Goal: Information Seeking & Learning: Learn about a topic

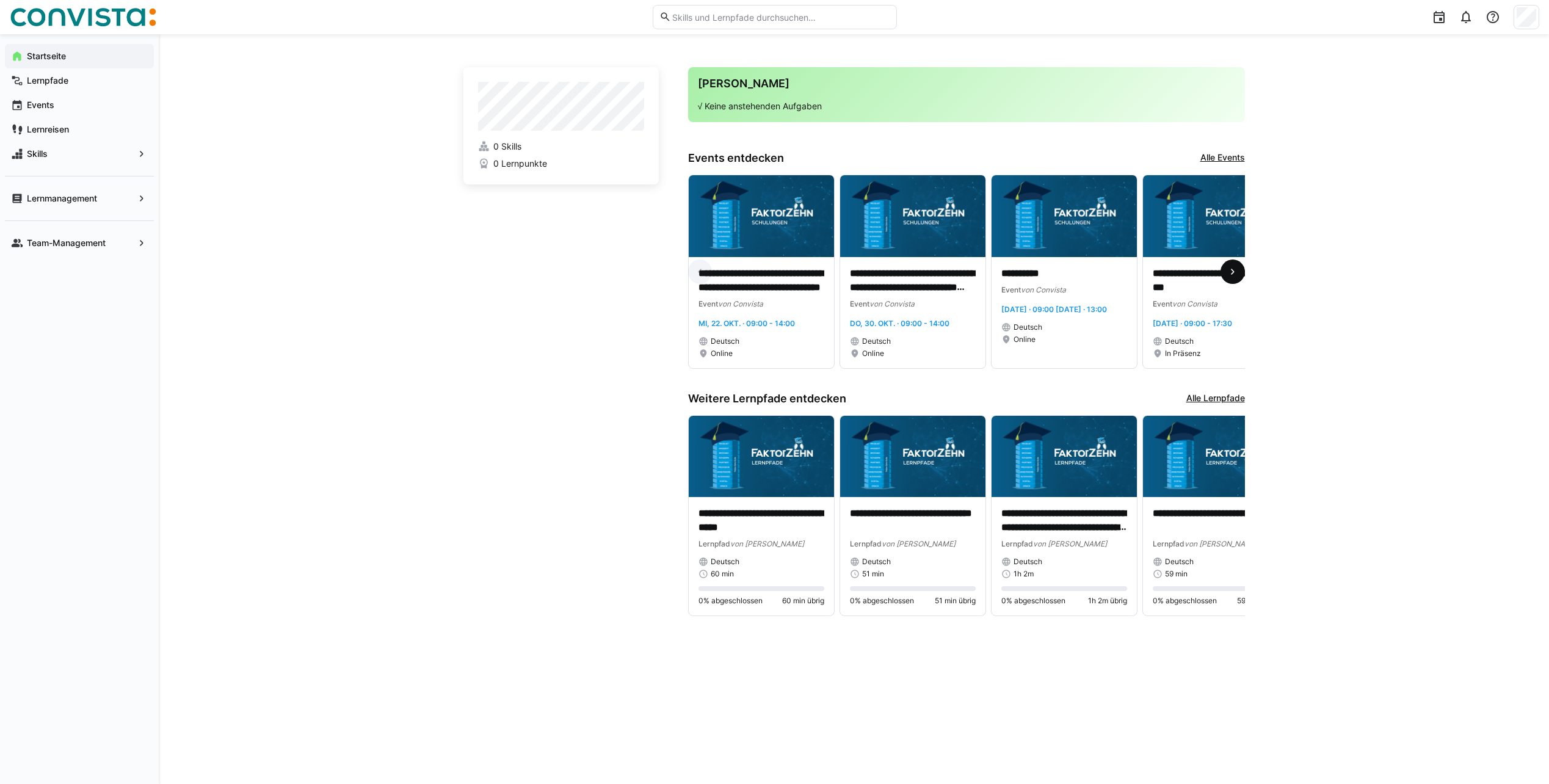
click at [1230, 278] on eds-icon at bounding box center [1232, 271] width 12 height 12
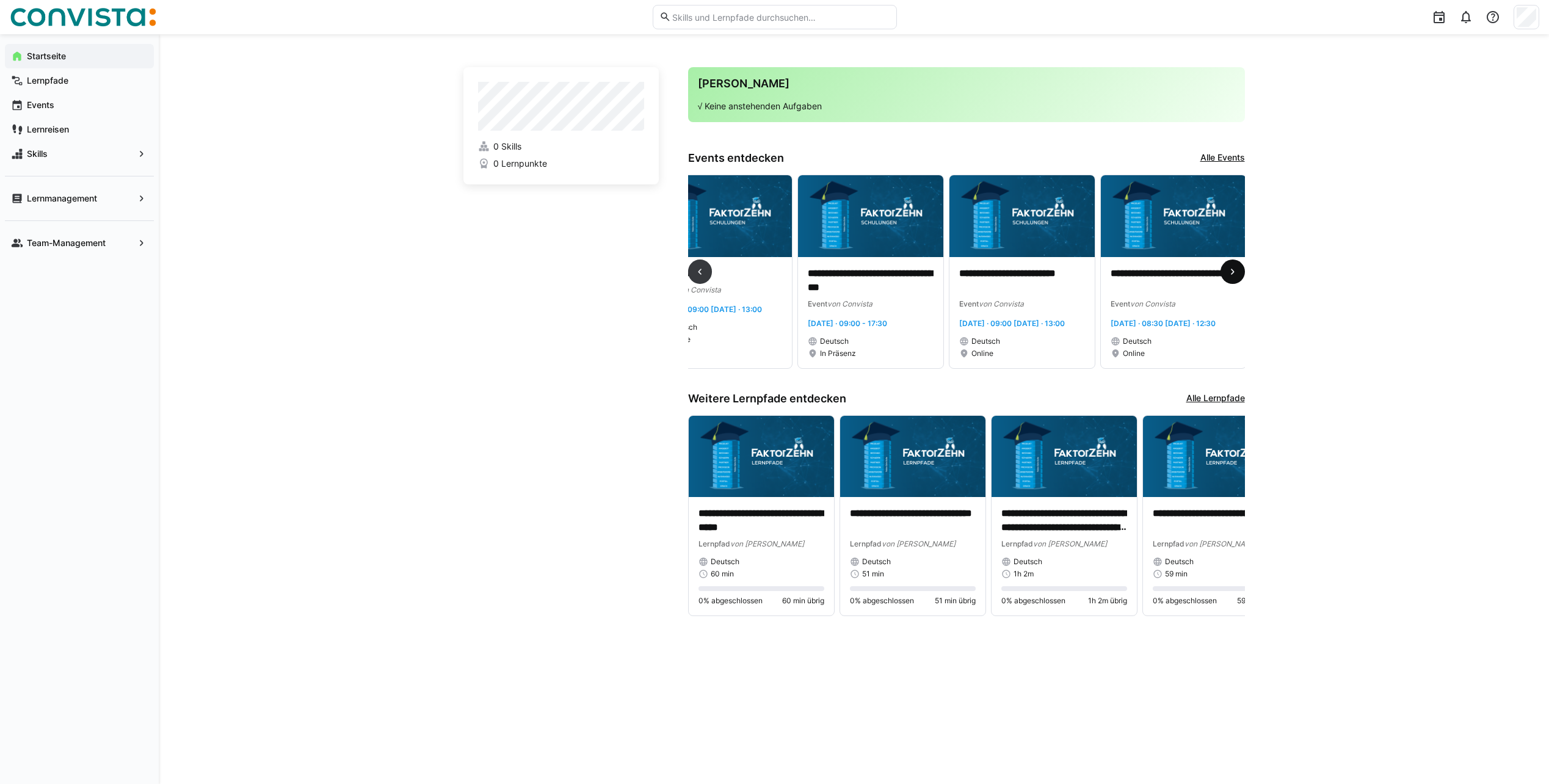
scroll to position [0, 454]
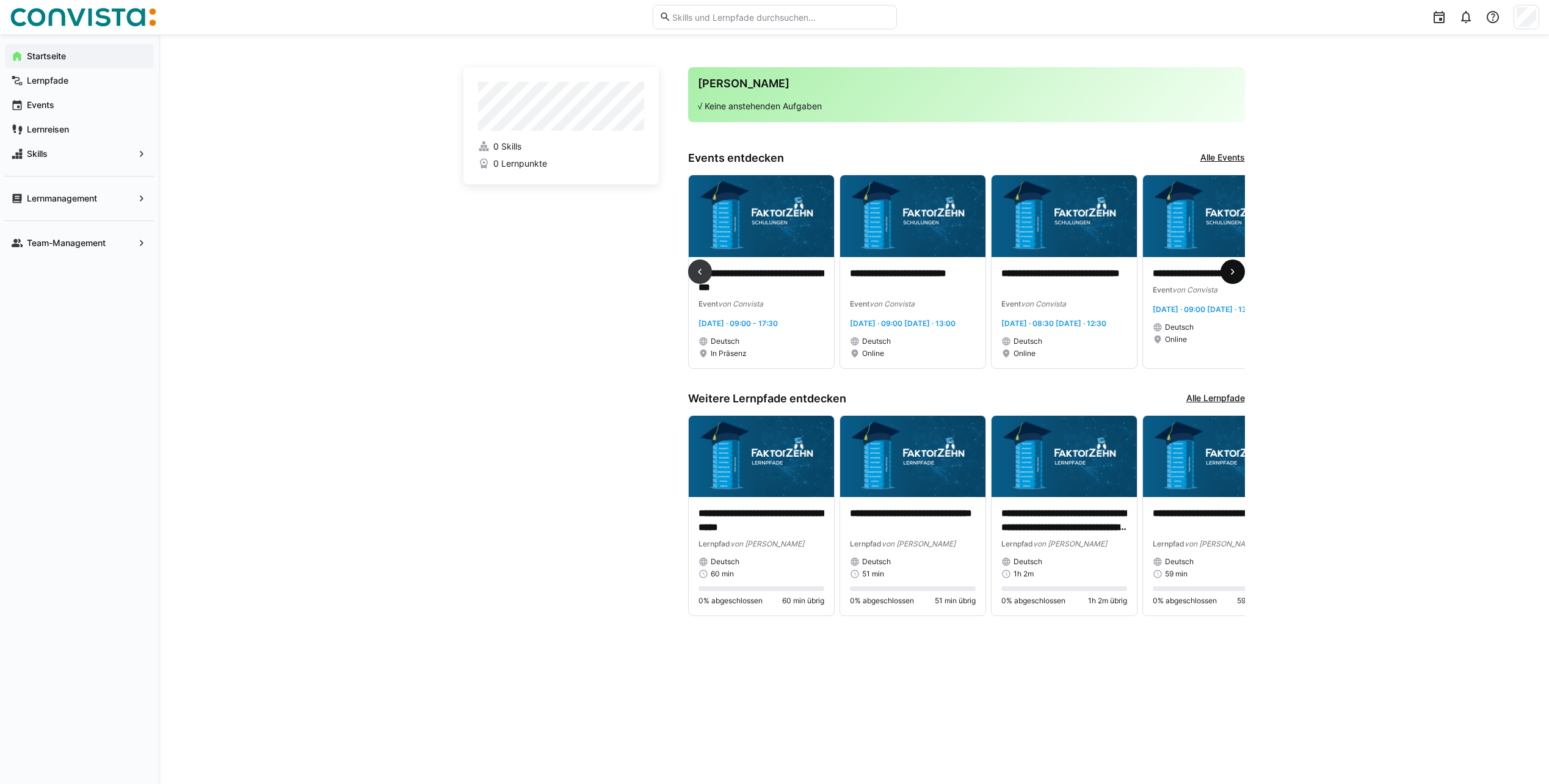
click at [1238, 277] on eds-icon at bounding box center [1232, 271] width 12 height 12
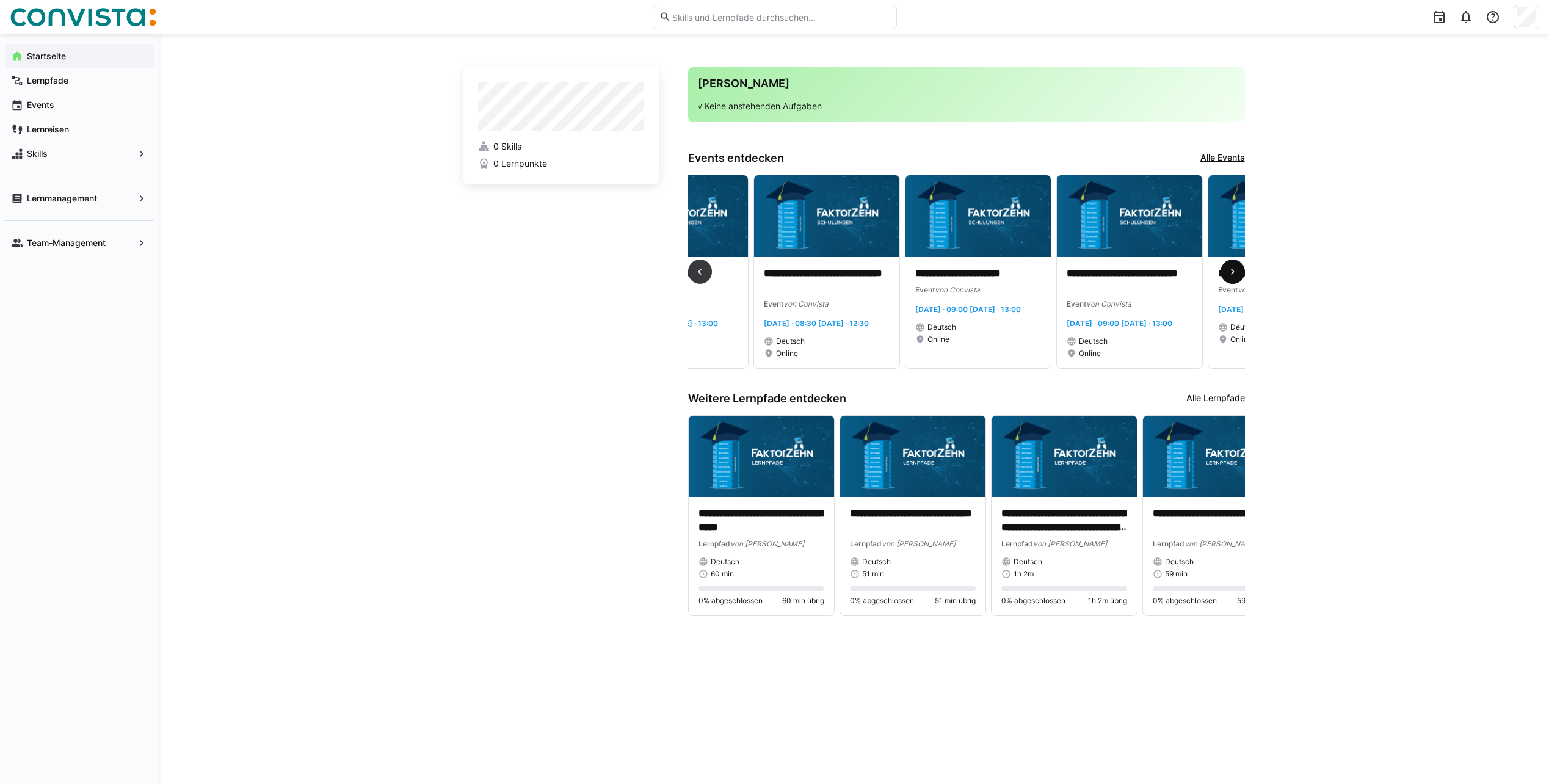
scroll to position [0, 909]
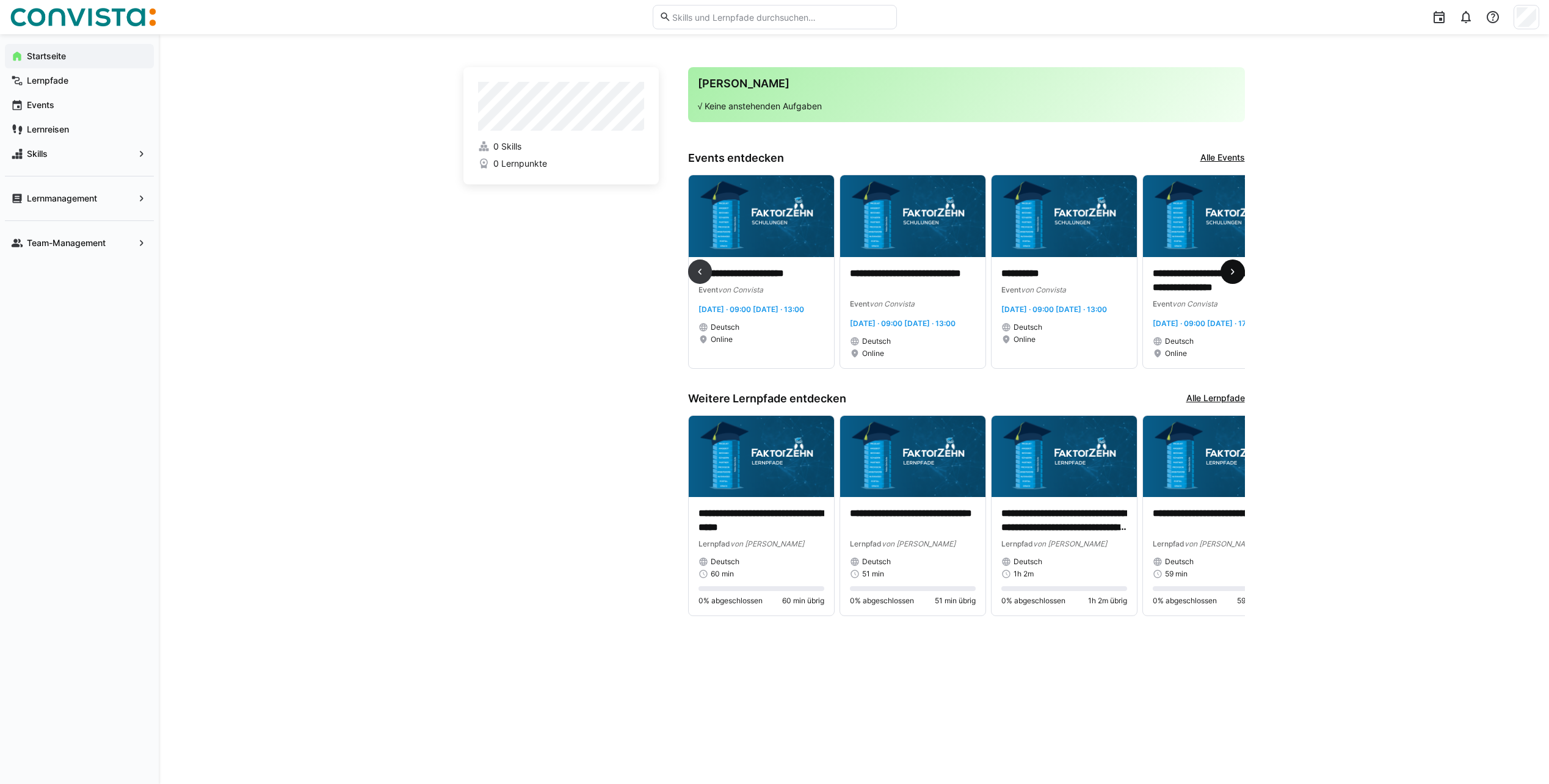
click at [1232, 277] on eds-icon at bounding box center [1232, 271] width 12 height 12
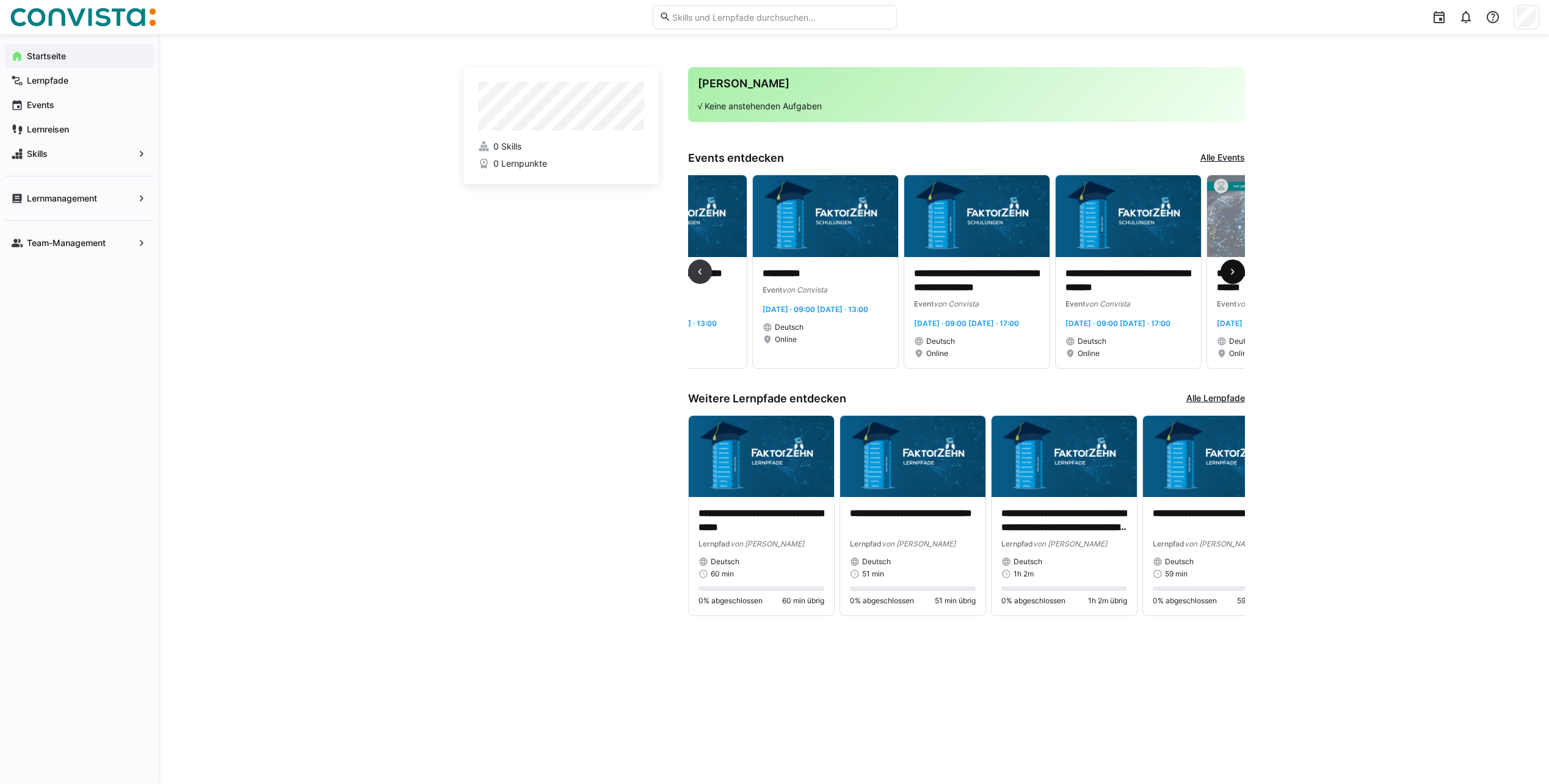
scroll to position [0, 1363]
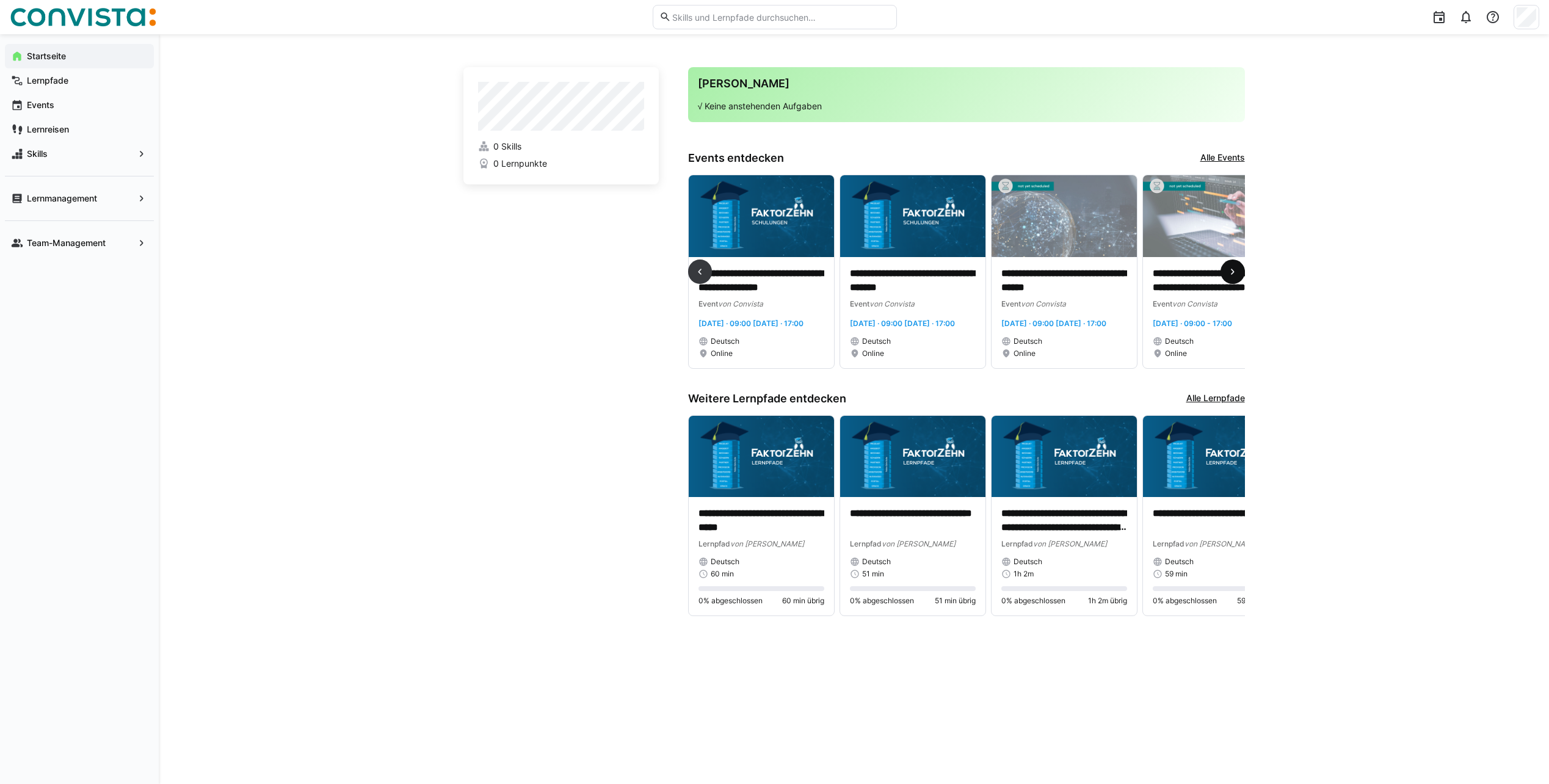
click at [1231, 277] on eds-icon at bounding box center [1232, 271] width 12 height 12
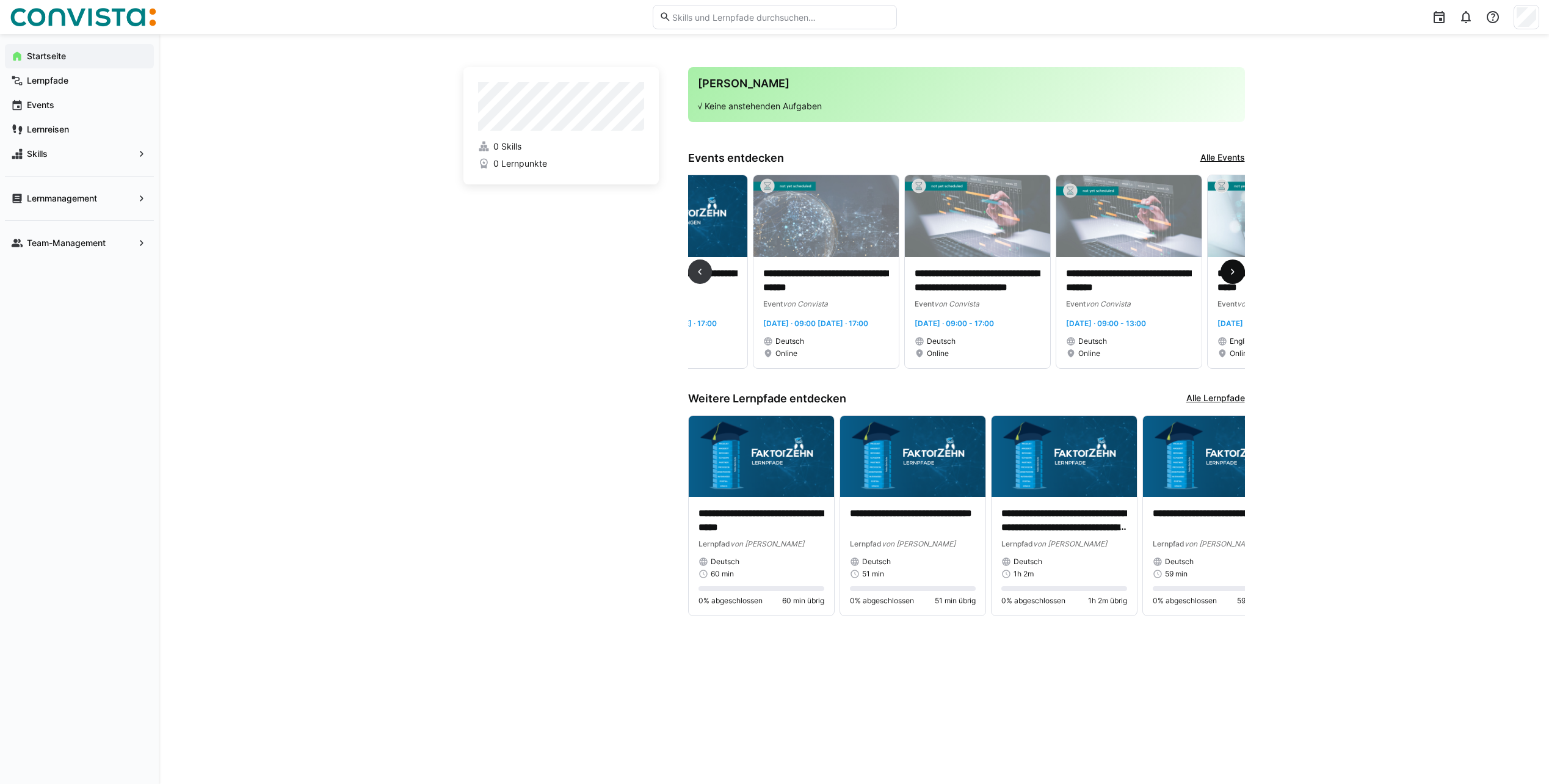
scroll to position [0, 1817]
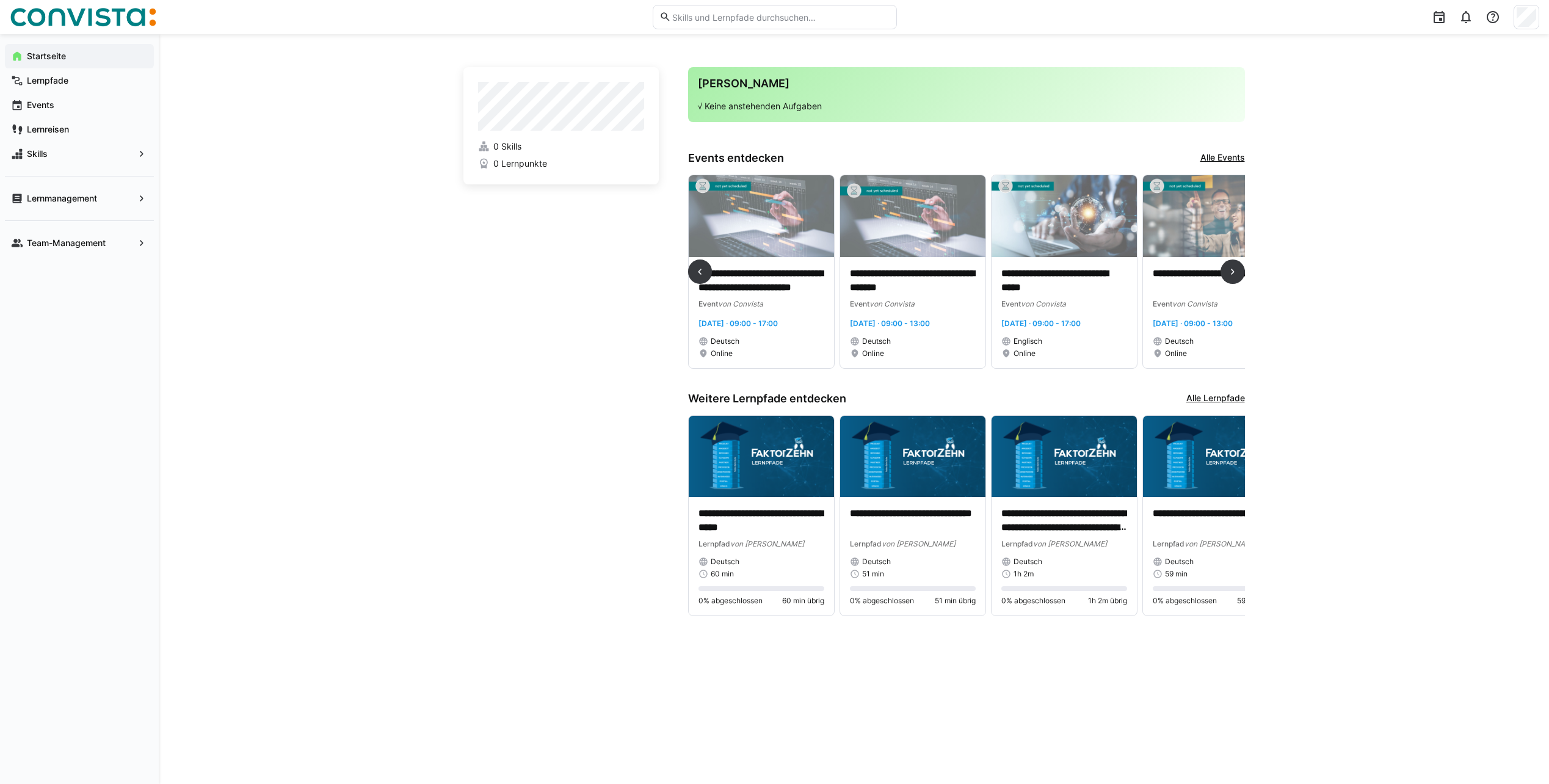
drag, startPoint x: 1229, startPoint y: 277, endPoint x: 446, endPoint y: 308, distance: 783.6
click at [446, 308] on div "**********" at bounding box center [853, 409] width 1390 height 749
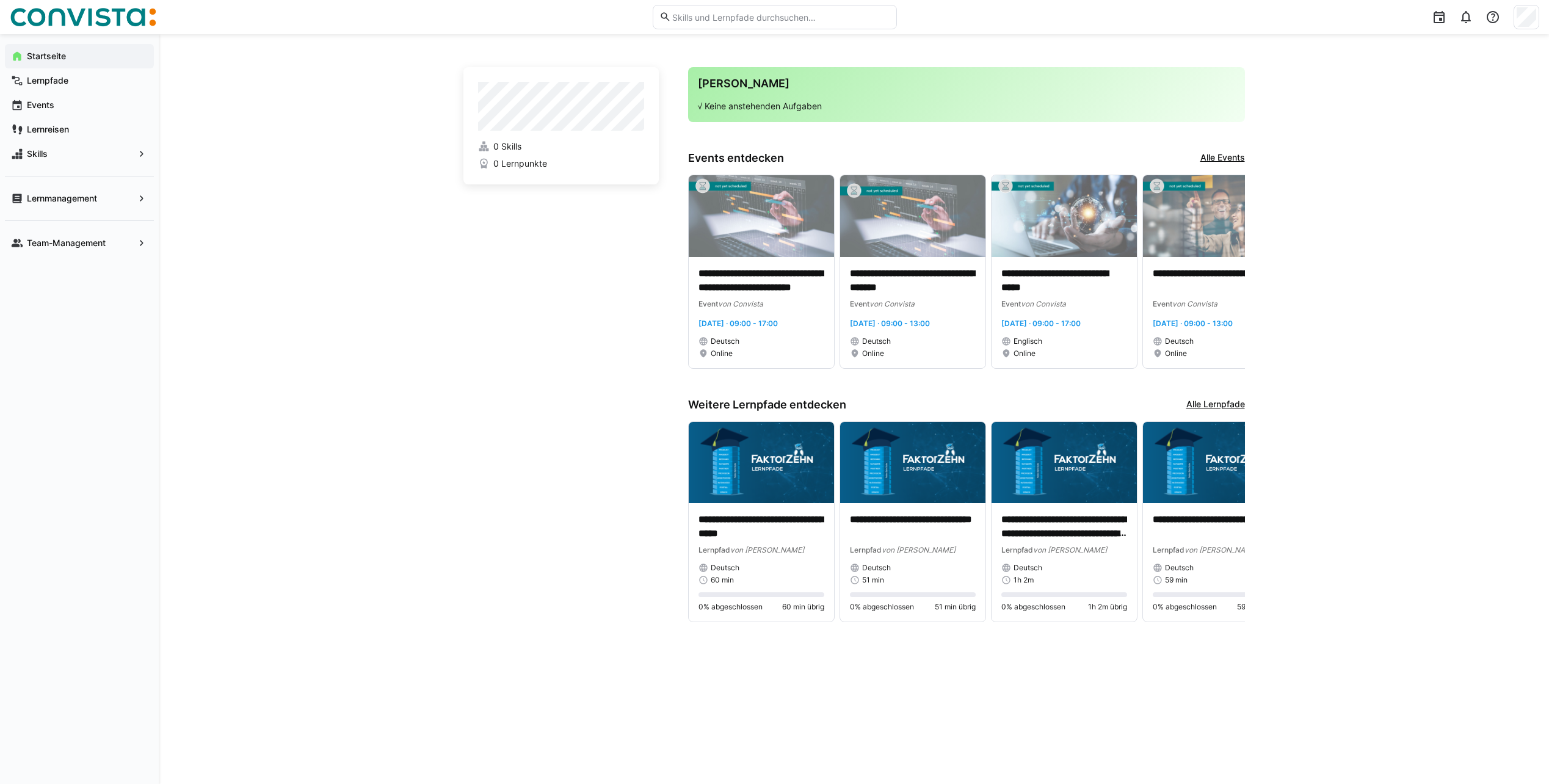
click at [97, 225] on div "Team-Management" at bounding box center [79, 237] width 149 height 35
click at [0, 0] on app-navigation-label "Team-Management" at bounding box center [0, 0] width 0 height 0
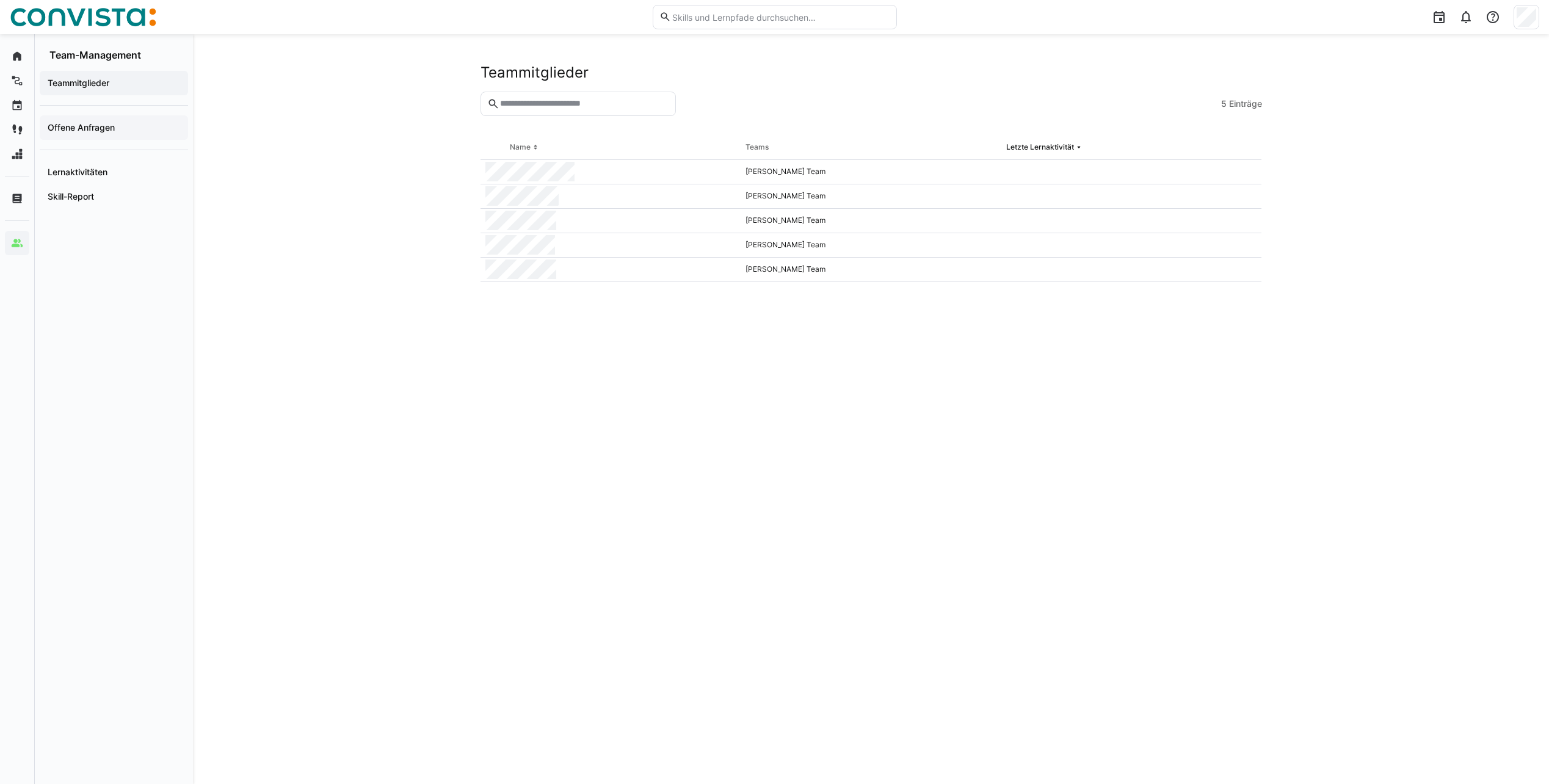
click at [0, 0] on app-navigation-label "Offene Anfragen" at bounding box center [0, 0] width 0 height 0
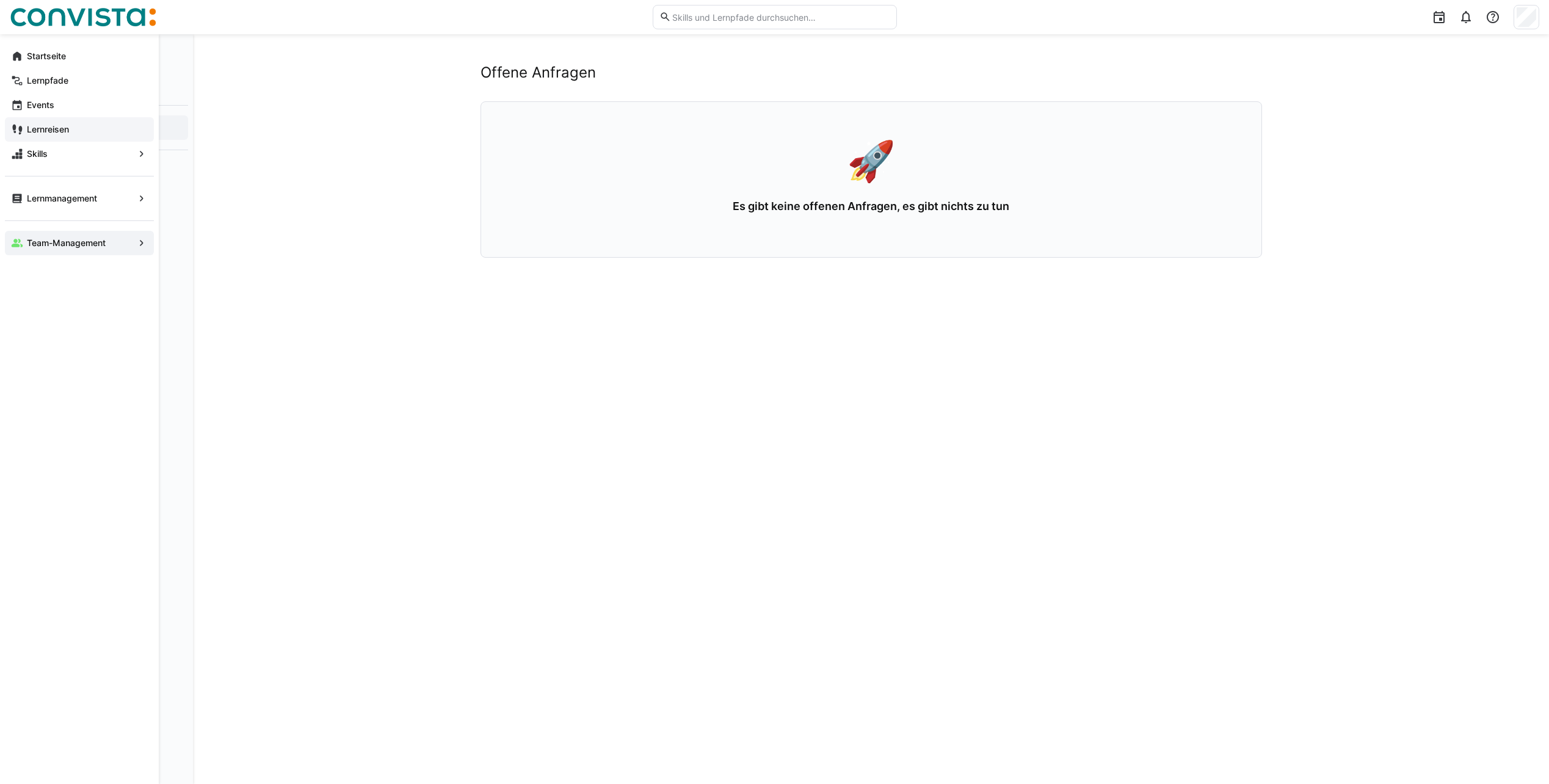
click at [23, 129] on eds-icon at bounding box center [17, 129] width 12 height 12
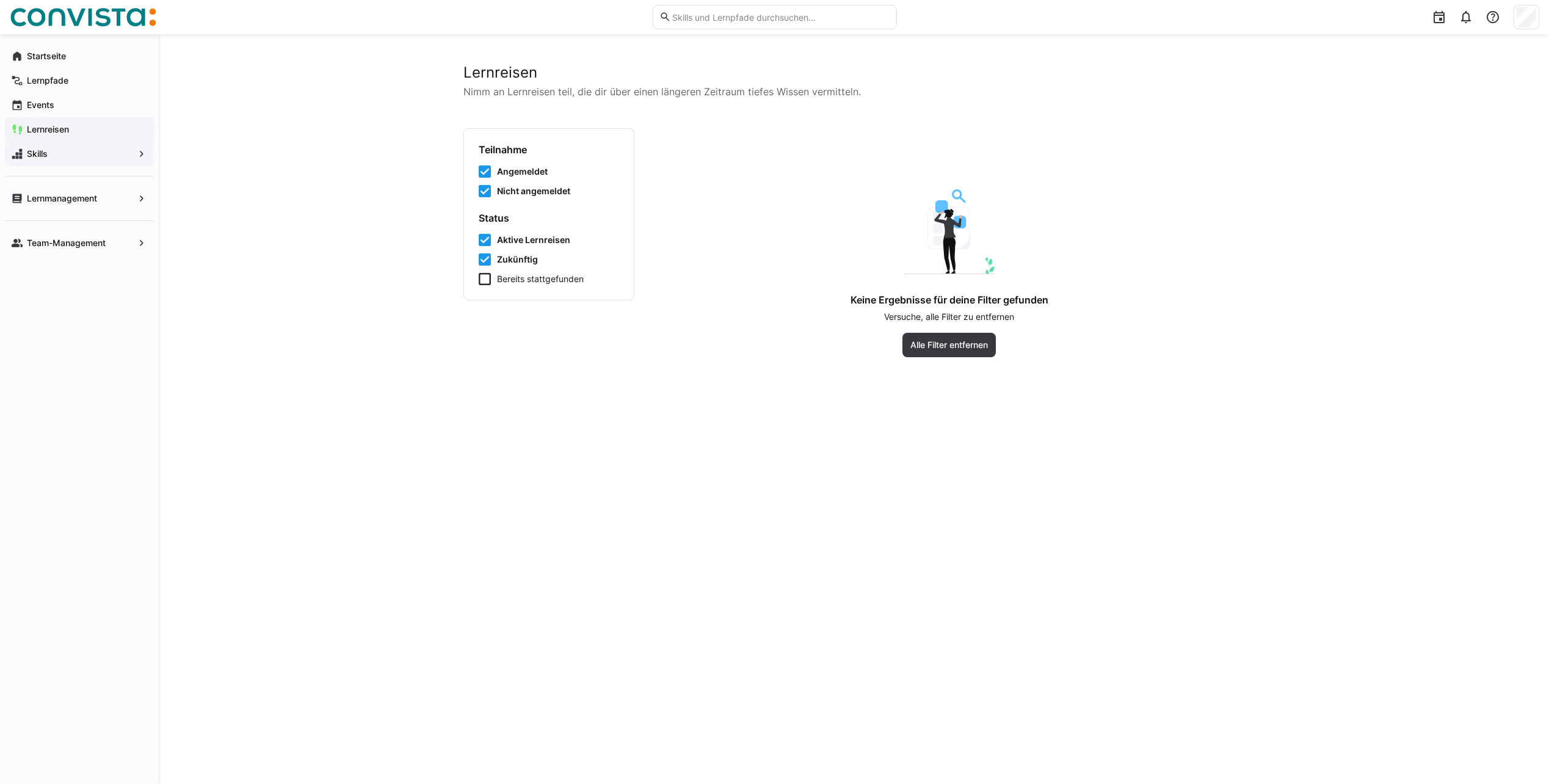
click at [0, 0] on app-navigation-label "Skills" at bounding box center [0, 0] width 0 height 0
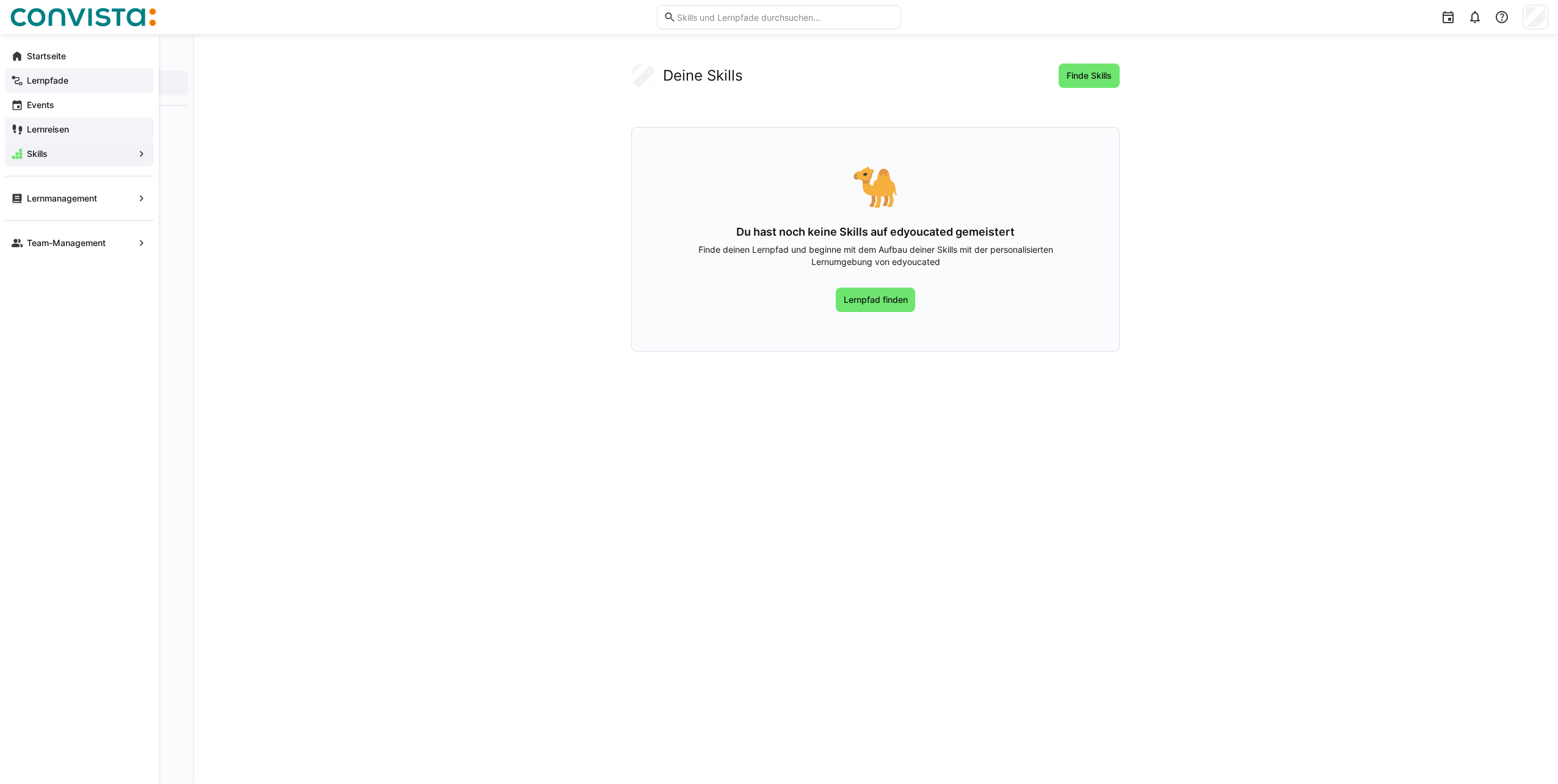
click at [55, 87] on div "Lernpfade" at bounding box center [79, 80] width 149 height 25
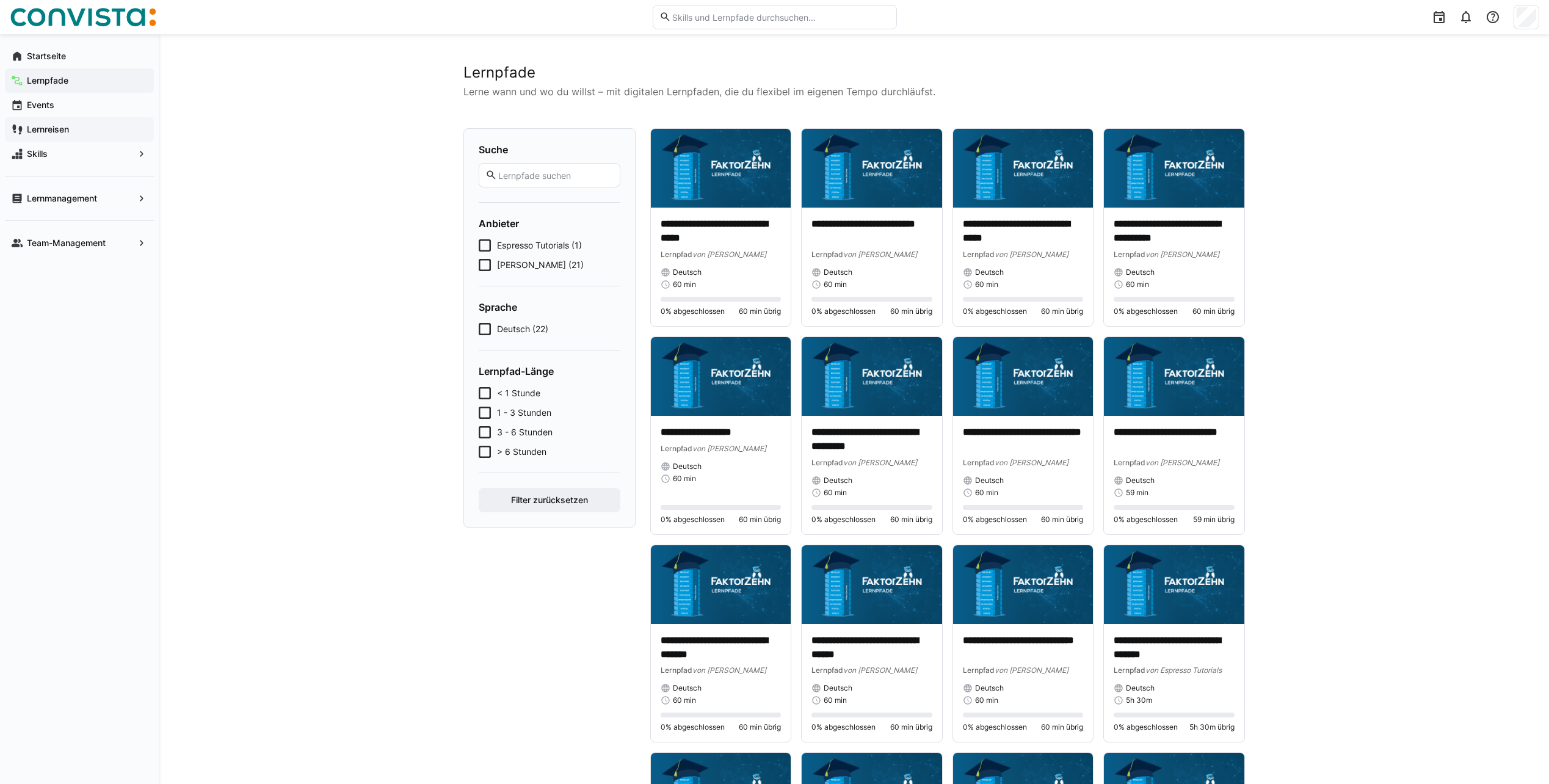
click at [522, 265] on span "Faktor Zehn (21)" at bounding box center [541, 264] width 87 height 12
click at [754, 468] on div "Deutsch" at bounding box center [721, 466] width 121 height 10
